Goal: Transaction & Acquisition: Subscribe to service/newsletter

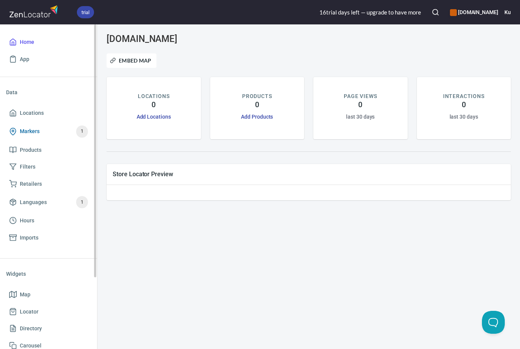
click at [40, 133] on span "Markers 1" at bounding box center [48, 131] width 79 height 12
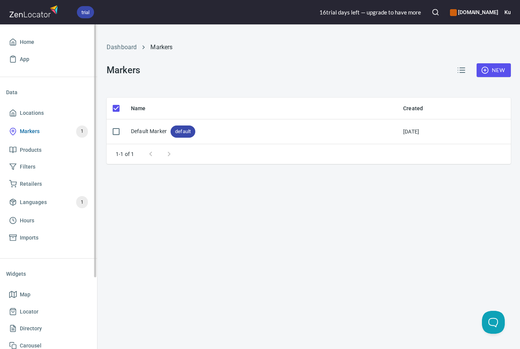
checkbox input "false"
click at [85, 12] on span "trial" at bounding box center [85, 12] width 17 height 8
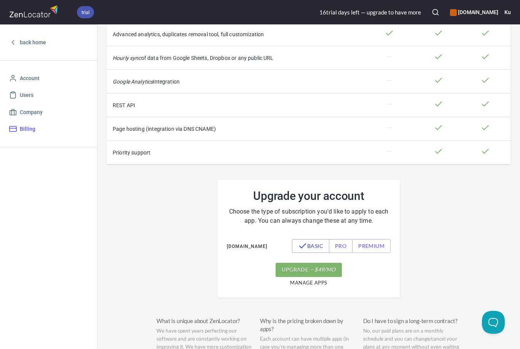
scroll to position [267, 0]
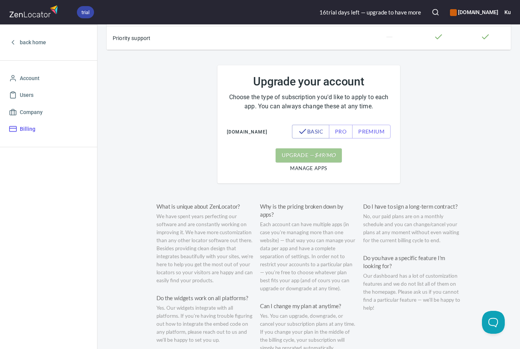
click at [299, 162] on button "upgrade — $ 49 /mo" at bounding box center [309, 155] width 66 height 14
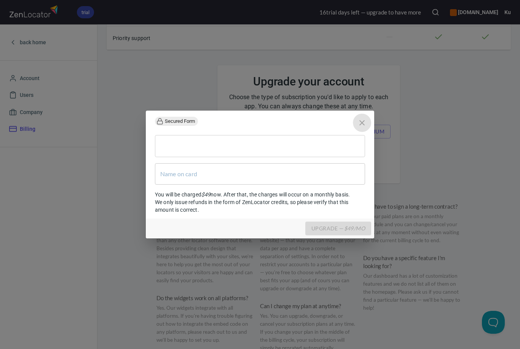
click at [361, 120] on icon "close" at bounding box center [362, 122] width 9 height 9
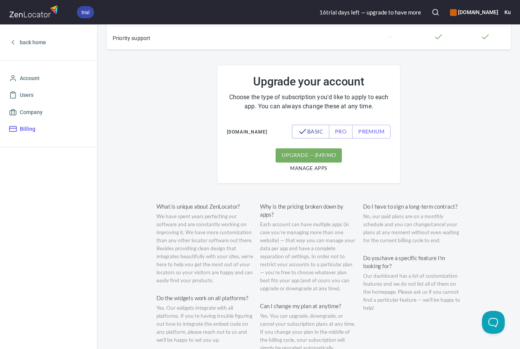
click at [315, 160] on em "$ 49 /mo" at bounding box center [325, 155] width 21 height 10
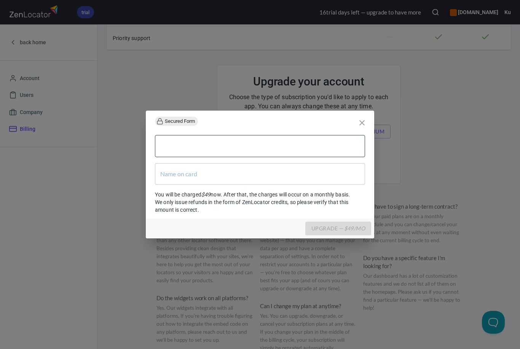
click at [276, 150] on div at bounding box center [260, 146] width 210 height 22
type input "NOBUO MORI"
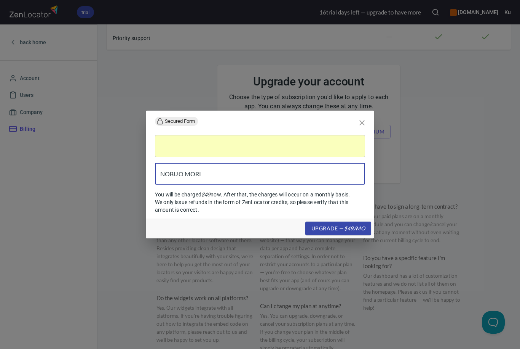
click at [275, 174] on input "NOBUO MORI" at bounding box center [260, 173] width 210 height 21
click at [336, 227] on span "upgrade — $ 49 /mo" at bounding box center [339, 229] width 54 height 10
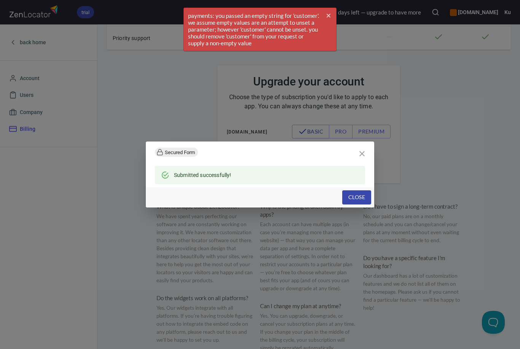
drag, startPoint x: 254, startPoint y: 43, endPoint x: 212, endPoint y: 31, distance: 43.5
click at [212, 31] on span "payments: you passed an empty string for 'customer'. we assume empty values are…" at bounding box center [260, 29] width 152 height 43
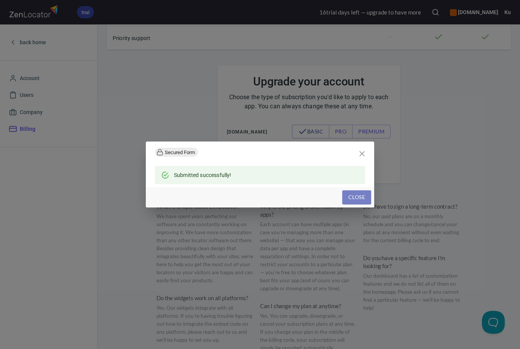
click at [354, 194] on span "Close" at bounding box center [357, 197] width 17 height 10
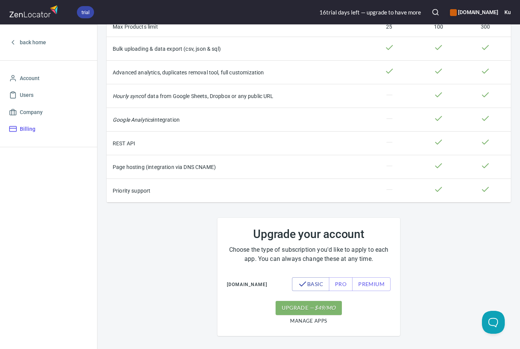
scroll to position [0, 0]
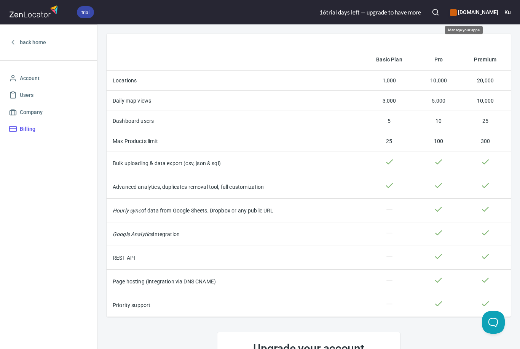
click at [467, 13] on h6 "[DOMAIN_NAME]" at bounding box center [474, 12] width 48 height 8
click at [465, 13] on div at bounding box center [260, 174] width 520 height 349
click at [334, 13] on div "16 trial day s left — upgrade to have more" at bounding box center [371, 12] width 102 height 8
click at [368, 14] on div "16 trial day s left — upgrade to have more" at bounding box center [371, 12] width 102 height 8
click at [67, 176] on div "back home Account Users Company Billing" at bounding box center [48, 186] width 97 height 324
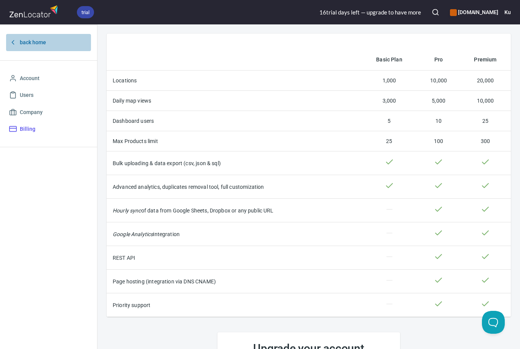
click at [38, 42] on span "back home" at bounding box center [33, 43] width 26 height 10
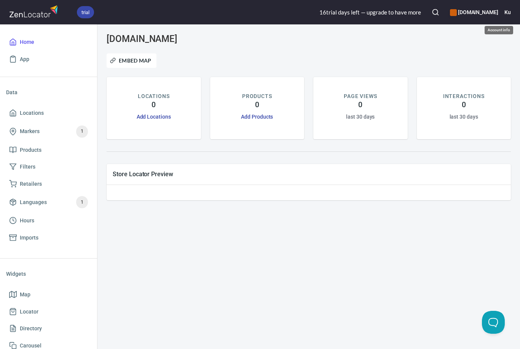
click at [510, 11] on h6 "Ku" at bounding box center [508, 12] width 6 height 8
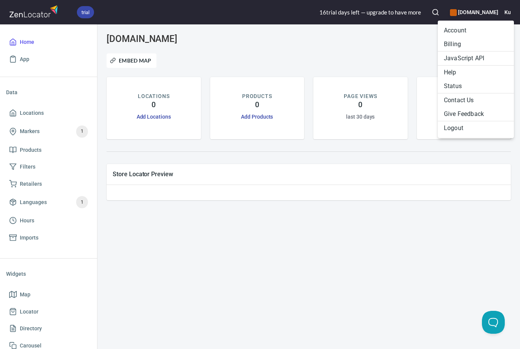
click at [462, 32] on li "Account" at bounding box center [476, 31] width 76 height 14
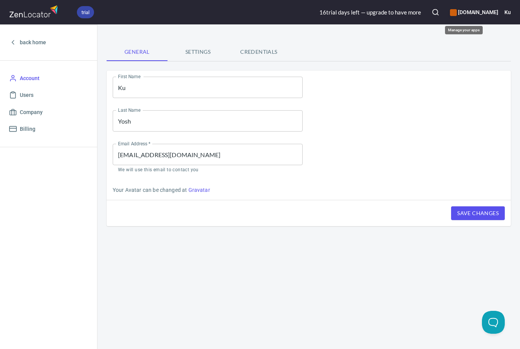
click at [493, 13] on h6 "[DOMAIN_NAME]" at bounding box center [474, 12] width 48 height 8
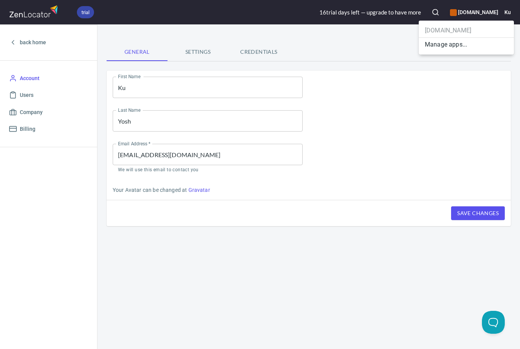
click at [507, 14] on div at bounding box center [260, 174] width 520 height 349
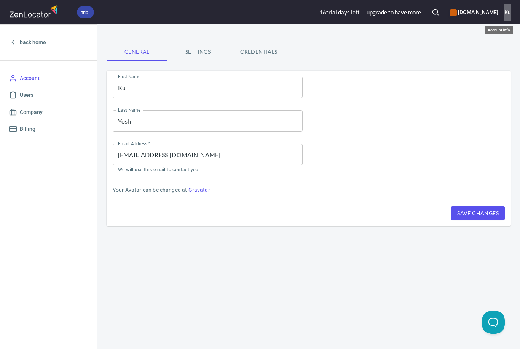
click at [510, 13] on h6 "Ku" at bounding box center [508, 12] width 6 height 8
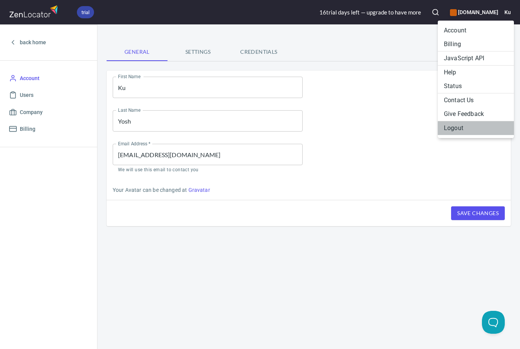
click at [456, 126] on li "Logout" at bounding box center [476, 128] width 76 height 14
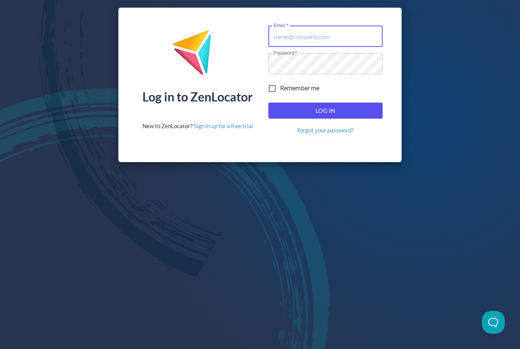
type input "[EMAIL_ADDRESS][DOMAIN_NAME]"
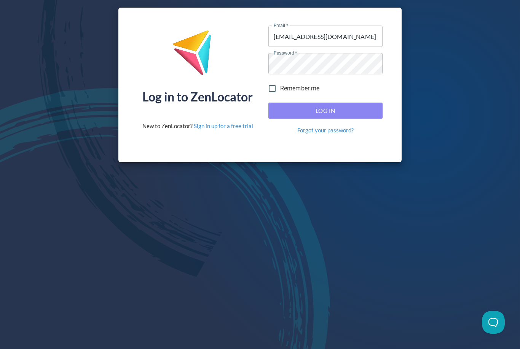
click at [288, 114] on span "Log In" at bounding box center [326, 111] width 98 height 10
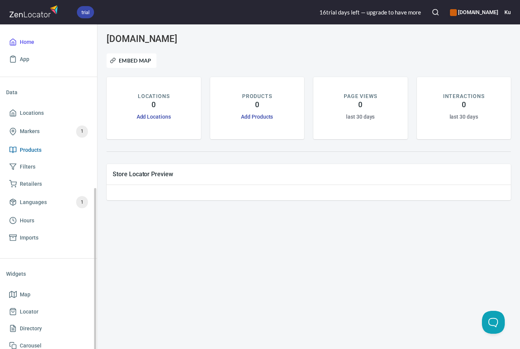
scroll to position [92, 0]
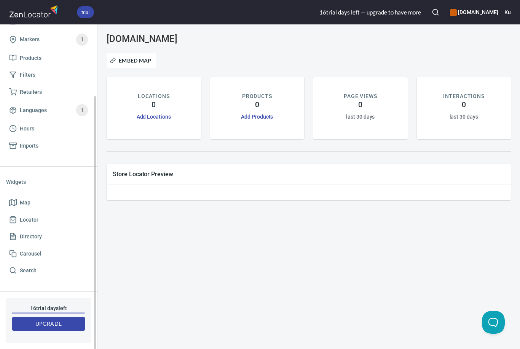
click at [49, 326] on span "Upgrade" at bounding box center [48, 324] width 61 height 10
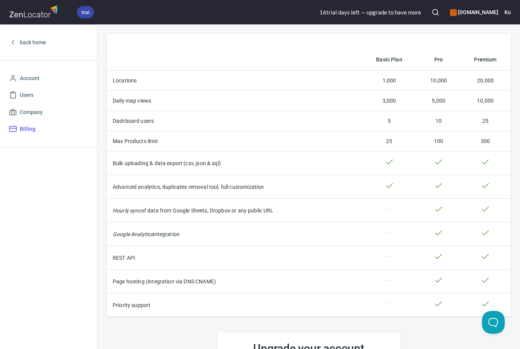
scroll to position [190, 0]
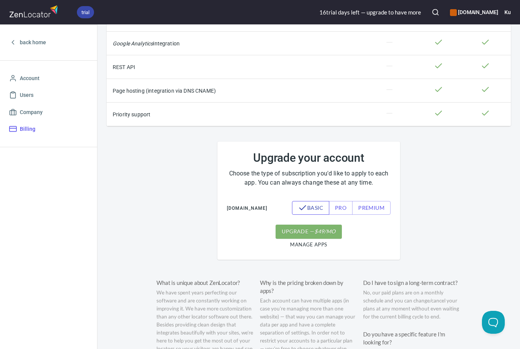
click at [310, 211] on span "basic" at bounding box center [310, 208] width 25 height 10
click at [309, 236] on span "upgrade — $ 49 /mo" at bounding box center [309, 232] width 54 height 10
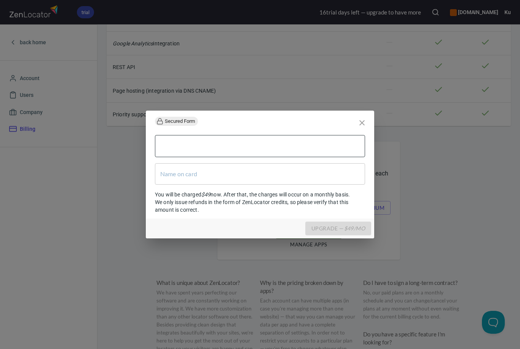
type input "NOBUO MORI"
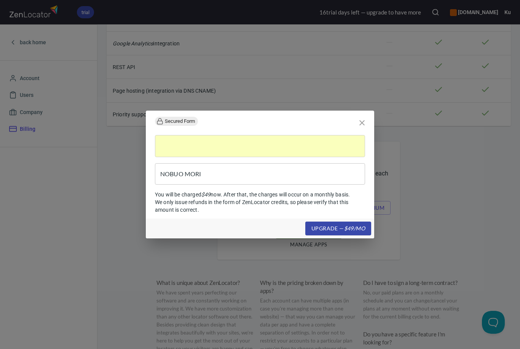
scroll to position [3, 0]
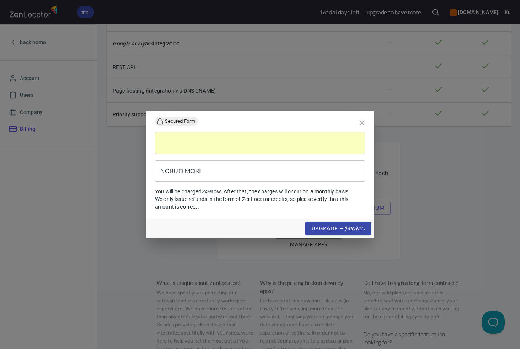
click at [347, 229] on em "$ 49 /mo" at bounding box center [354, 229] width 21 height 10
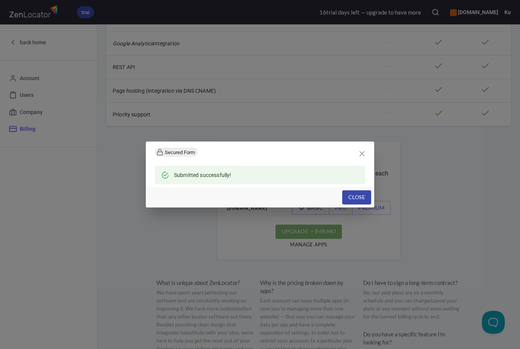
scroll to position [0, 0]
click at [355, 198] on span "Close" at bounding box center [357, 197] width 17 height 10
